Goal: Check status: Check status

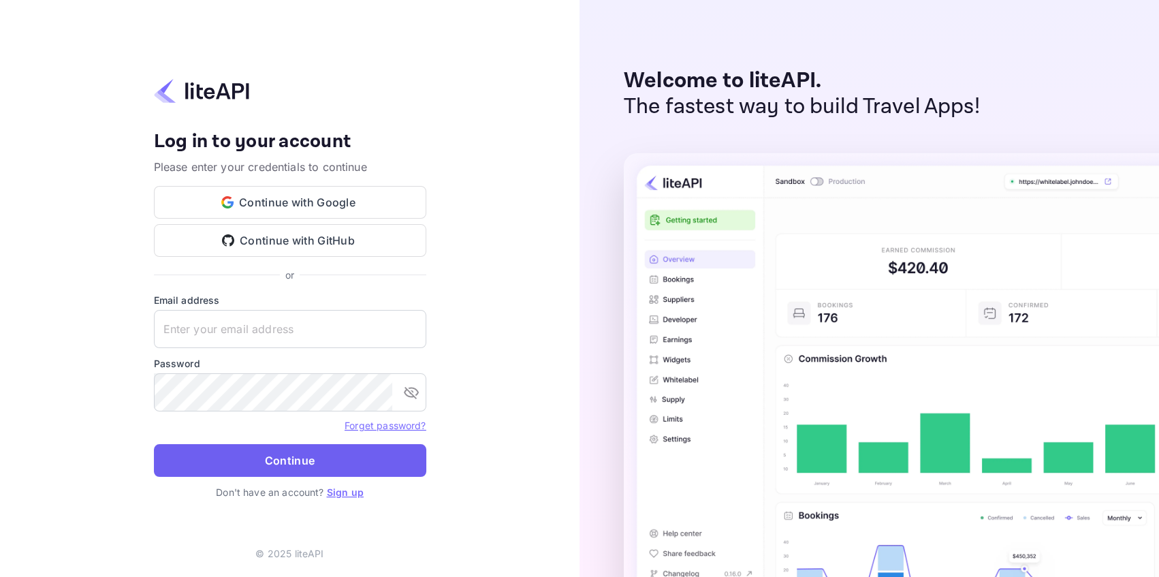
type input "adminpassword_support@yandex-team.ru"
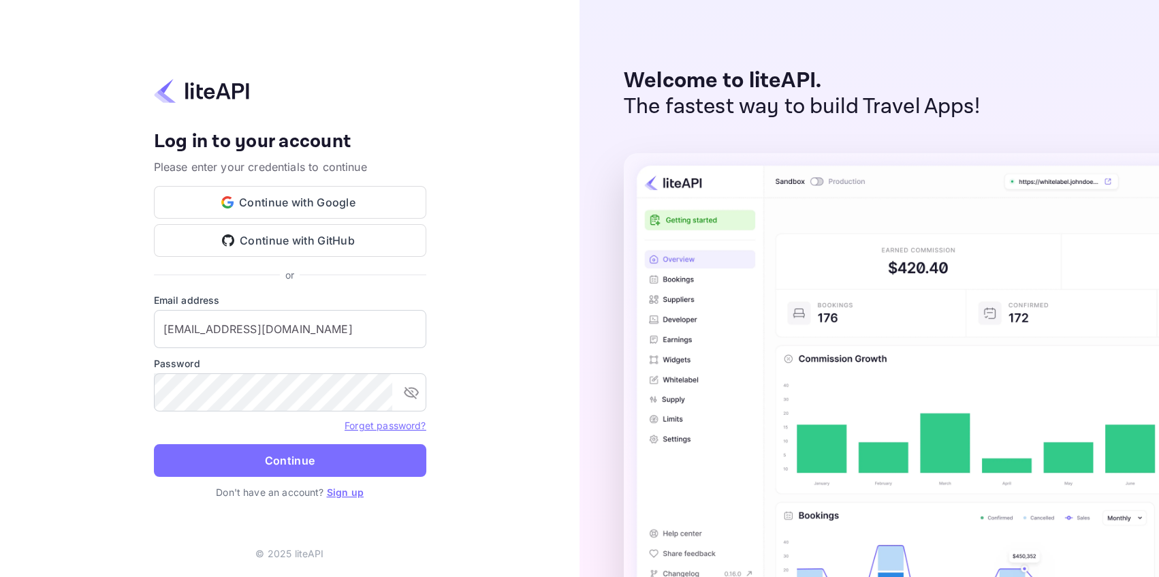
click at [294, 464] on button "Continue" at bounding box center [290, 460] width 272 height 33
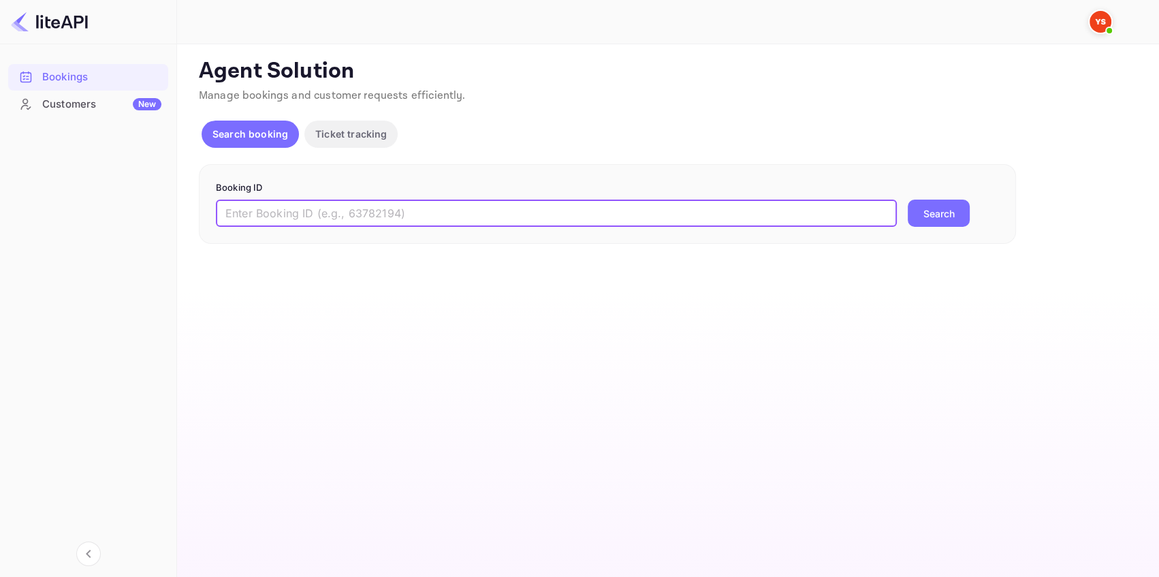
drag, startPoint x: 293, startPoint y: 202, endPoint x: 326, endPoint y: 206, distance: 33.0
click at [293, 202] on input "text" at bounding box center [556, 213] width 681 height 27
paste input "8550948"
type input "8550948"
click at [936, 211] on button "Search" at bounding box center [939, 213] width 62 height 27
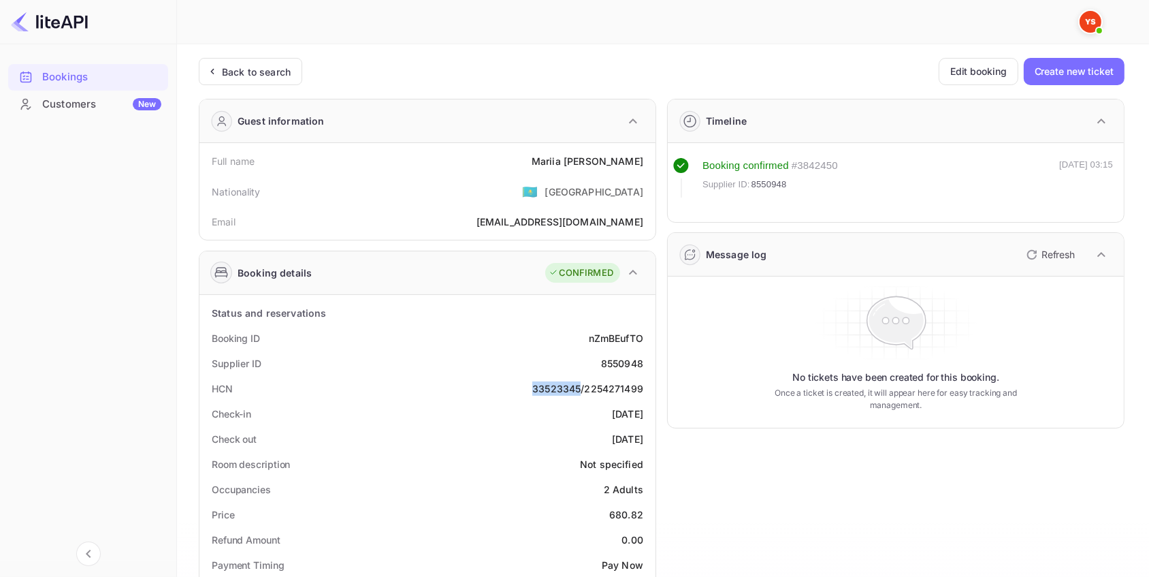
drag, startPoint x: 528, startPoint y: 392, endPoint x: 579, endPoint y: 394, distance: 51.8
click at [579, 394] on div "HCN 33523345/2254271499" at bounding box center [427, 388] width 445 height 25
click at [252, 67] on div "Back to search" at bounding box center [256, 72] width 69 height 14
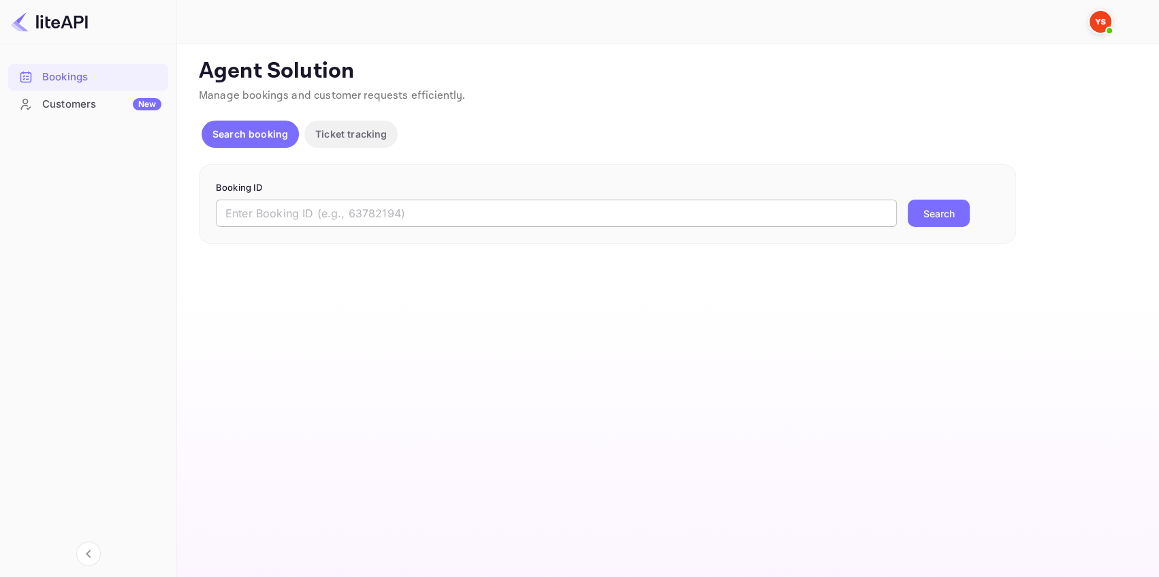
click at [419, 207] on input "text" at bounding box center [556, 213] width 681 height 27
paste input "9161178"
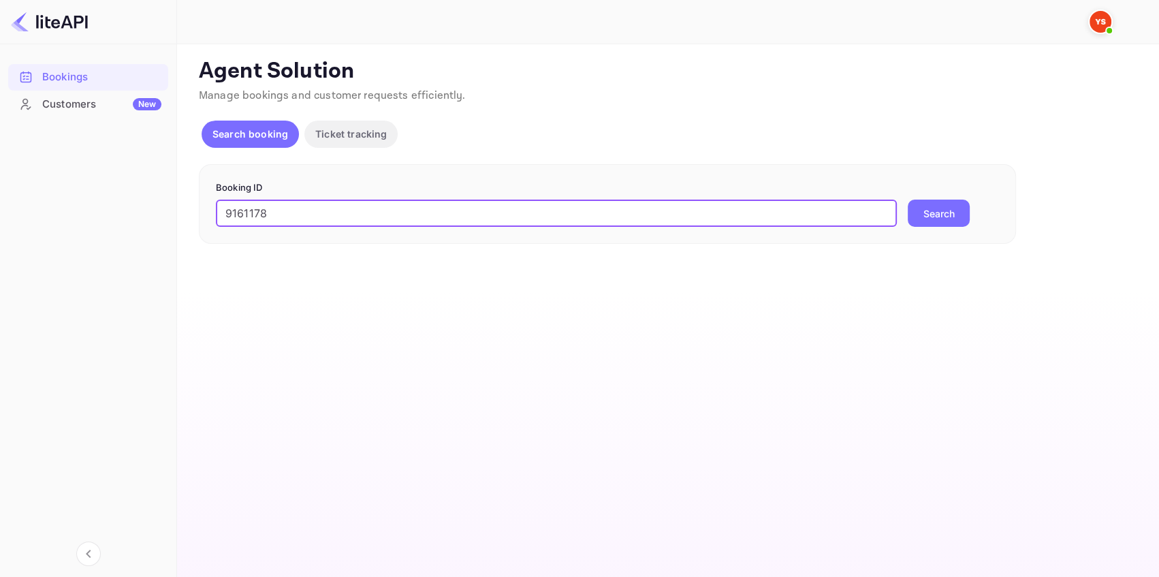
type input "9161178"
click at [922, 200] on button "Search" at bounding box center [939, 213] width 62 height 27
